Goal: Information Seeking & Learning: Check status

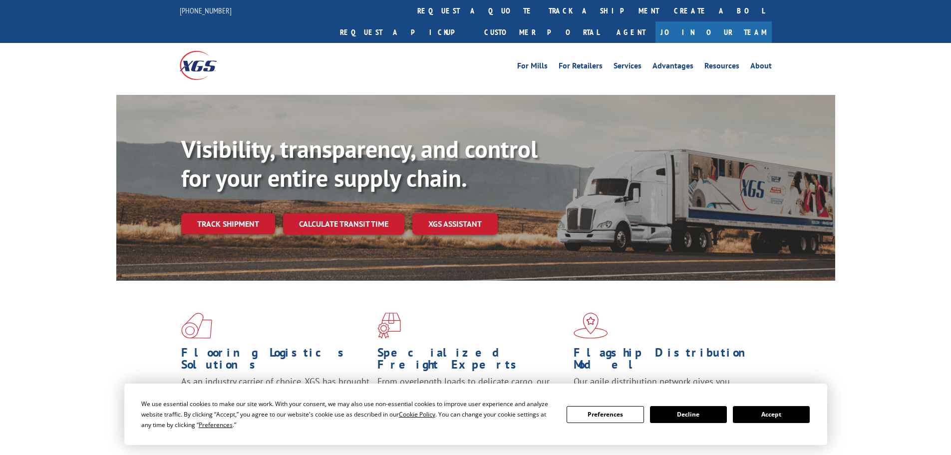
click at [541, 9] on link "track a shipment" at bounding box center [603, 10] width 125 height 21
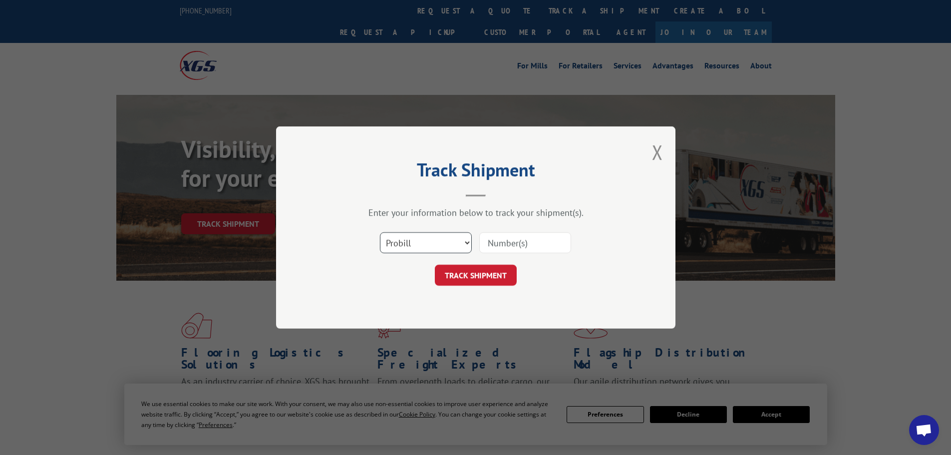
click at [413, 239] on select "Select category... Probill BOL PO" at bounding box center [426, 242] width 92 height 21
select select "po"
click at [380, 232] on select "Select category... Probill BOL PO" at bounding box center [426, 242] width 92 height 21
click at [488, 244] on input at bounding box center [525, 242] width 92 height 21
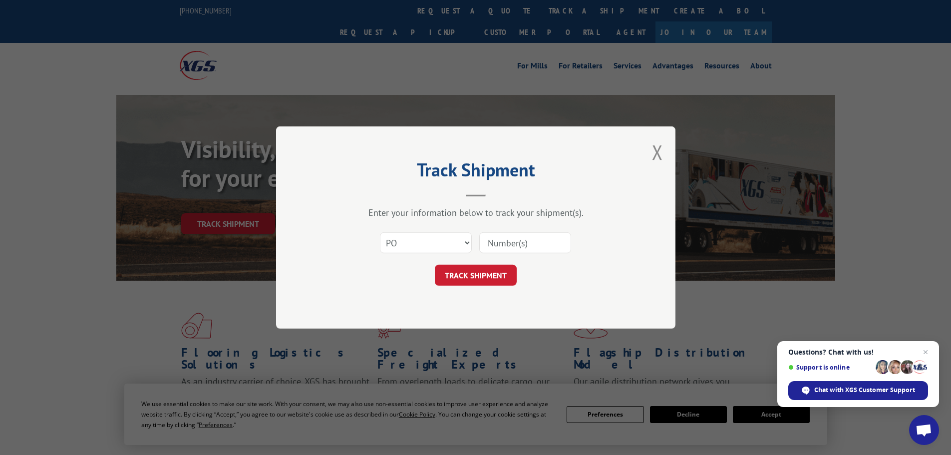
paste input "10544239"
type input "10544239"
click at [472, 277] on button "TRACK SHIPMENT" at bounding box center [476, 274] width 82 height 21
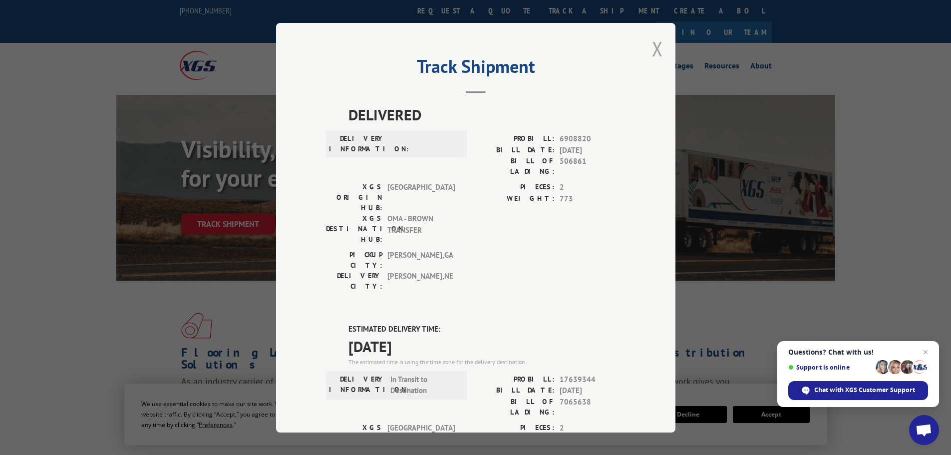
click at [654, 45] on button "Close modal" at bounding box center [657, 48] width 11 height 26
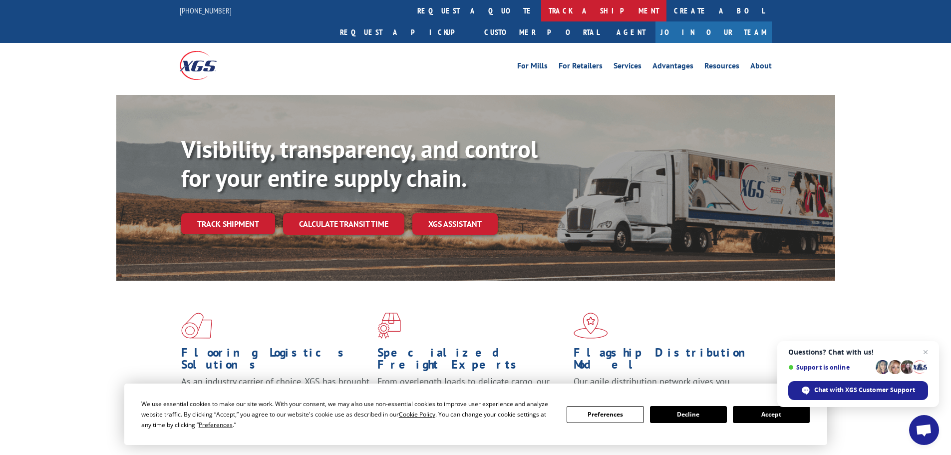
click at [541, 13] on link "track a shipment" at bounding box center [603, 10] width 125 height 21
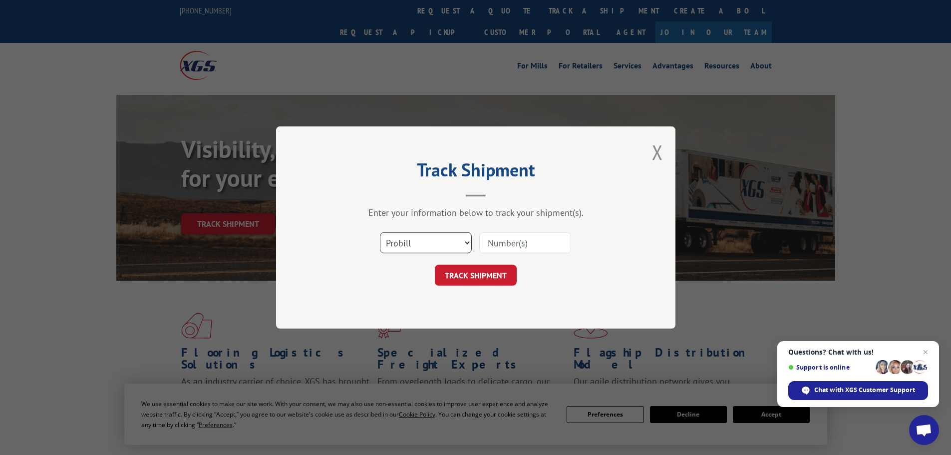
click at [424, 242] on select "Select category... Probill BOL PO" at bounding box center [426, 242] width 92 height 21
select select "po"
click at [380, 232] on select "Select category... Probill BOL PO" at bounding box center [426, 242] width 92 height 21
click at [477, 252] on div "Select category... Probill BOL PO" at bounding box center [475, 242] width 299 height 33
click at [487, 246] on input at bounding box center [525, 242] width 92 height 21
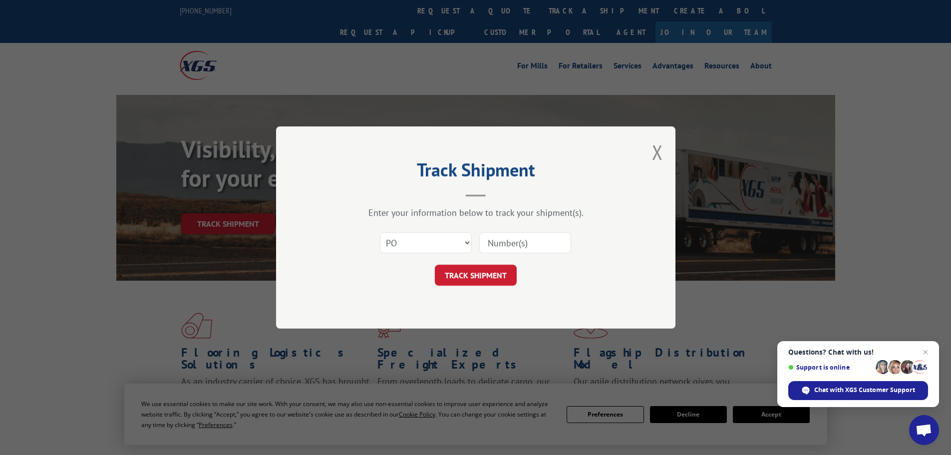
paste input "10544134"
type input "10544134"
click at [453, 277] on button "TRACK SHIPMENT" at bounding box center [476, 274] width 82 height 21
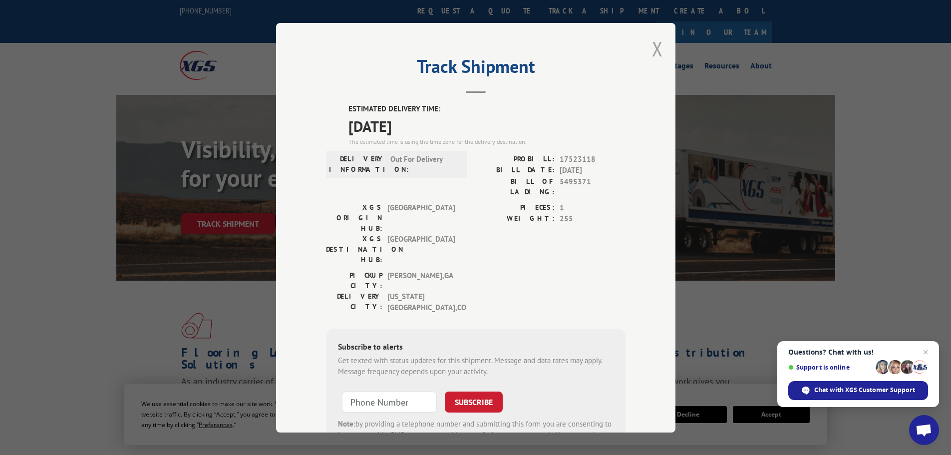
click at [657, 45] on button "Close modal" at bounding box center [657, 48] width 11 height 26
